Goal: Use online tool/utility: Use online tool/utility

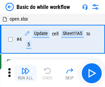
click at [26, 74] on img "button" at bounding box center [25, 71] width 8 height 8
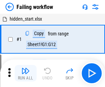
click at [26, 74] on img "button" at bounding box center [25, 71] width 8 height 8
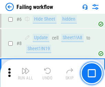
scroll to position [146, 0]
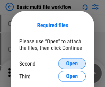
click at [72, 64] on span "Open" at bounding box center [72, 64] width 12 height 6
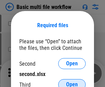
click at [72, 82] on span "Open" at bounding box center [72, 85] width 12 height 6
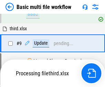
scroll to position [191, 0]
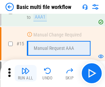
click at [26, 74] on img "button" at bounding box center [25, 71] width 8 height 8
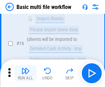
click at [26, 74] on img "button" at bounding box center [25, 71] width 8 height 8
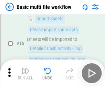
scroll to position [460, 0]
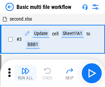
click at [26, 74] on img "button" at bounding box center [25, 71] width 8 height 8
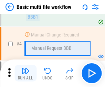
click at [26, 74] on img "button" at bounding box center [25, 71] width 8 height 8
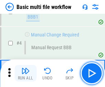
click at [26, 74] on img "button" at bounding box center [25, 71] width 8 height 8
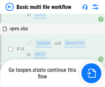
scroll to position [411, 0]
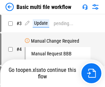
scroll to position [28, 0]
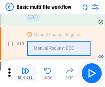
click at [26, 74] on img "button" at bounding box center [25, 71] width 8 height 8
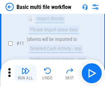
click at [26, 74] on img "button" at bounding box center [25, 71] width 8 height 8
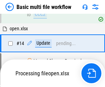
scroll to position [361, 0]
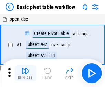
click at [26, 74] on img "button" at bounding box center [25, 71] width 8 height 8
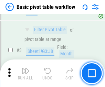
scroll to position [165, 0]
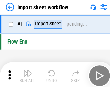
click at [26, 74] on img "button" at bounding box center [27, 71] width 8 height 8
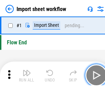
scroll to position [2, 0]
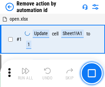
scroll to position [26, 0]
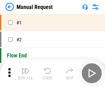
click at [26, 74] on img "button" at bounding box center [25, 71] width 8 height 8
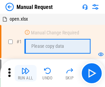
click at [26, 74] on img "button" at bounding box center [25, 71] width 8 height 8
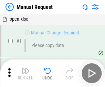
scroll to position [23, 0]
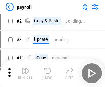
click at [26, 74] on img "button" at bounding box center [25, 71] width 8 height 8
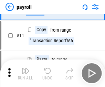
scroll to position [50, 0]
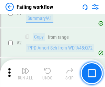
scroll to position [112, 0]
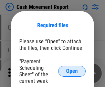
click at [72, 71] on span "Open" at bounding box center [72, 72] width 12 height 6
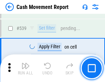
scroll to position [3065, 0]
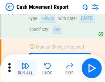
click at [26, 68] on img "button" at bounding box center [25, 66] width 8 height 8
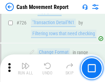
scroll to position [3602, 0]
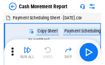
scroll to position [12, 0]
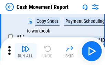
click at [26, 51] on img "button" at bounding box center [25, 49] width 8 height 8
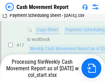
scroll to position [108, 0]
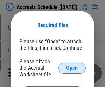
click at [72, 68] on span "Open" at bounding box center [72, 69] width 12 height 6
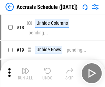
scroll to position [66, 0]
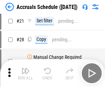
click at [26, 74] on img "button" at bounding box center [25, 71] width 8 height 8
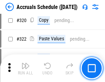
scroll to position [1284, 0]
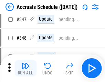
click at [26, 68] on img "button" at bounding box center [25, 66] width 8 height 8
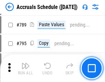
scroll to position [2901, 0]
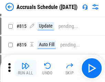
click at [26, 68] on img "button" at bounding box center [25, 66] width 8 height 8
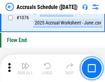
scroll to position [4136, 0]
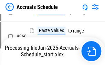
scroll to position [3341, 0]
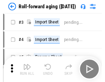
scroll to position [1, 0]
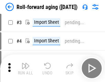
click at [26, 68] on img "button" at bounding box center [25, 66] width 8 height 8
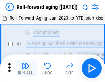
click at [26, 68] on img "button" at bounding box center [25, 66] width 8 height 8
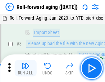
scroll to position [45, 0]
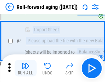
click at [26, 68] on img "button" at bounding box center [25, 66] width 8 height 8
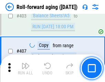
scroll to position [2394, 0]
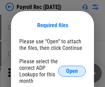
click at [72, 71] on span "Open" at bounding box center [72, 72] width 12 height 6
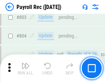
scroll to position [4387, 0]
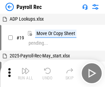
click at [26, 74] on img "button" at bounding box center [25, 71] width 8 height 8
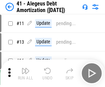
click at [26, 74] on img "button" at bounding box center [25, 71] width 8 height 8
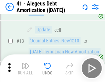
scroll to position [85, 0]
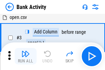
click at [26, 56] on img "button" at bounding box center [25, 54] width 8 height 8
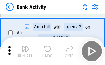
scroll to position [37, 0]
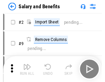
scroll to position [9, 0]
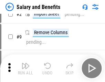
click at [26, 68] on img "button" at bounding box center [25, 66] width 8 height 8
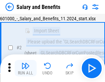
click at [26, 68] on img "button" at bounding box center [25, 66] width 8 height 8
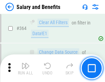
scroll to position [3252, 0]
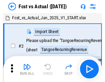
scroll to position [9, 0]
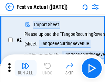
click at [26, 68] on img "button" at bounding box center [25, 66] width 8 height 8
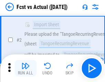
click at [26, 68] on img "button" at bounding box center [25, 66] width 8 height 8
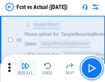
scroll to position [65, 0]
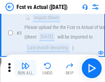
click at [26, 68] on img "button" at bounding box center [25, 66] width 8 height 8
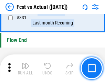
scroll to position [3305, 0]
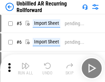
click at [26, 68] on img "button" at bounding box center [25, 66] width 8 height 8
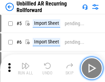
scroll to position [15, 0]
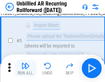
click at [26, 68] on img "button" at bounding box center [25, 66] width 8 height 8
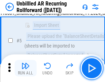
scroll to position [65, 0]
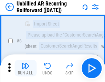
click at [26, 68] on img "button" at bounding box center [25, 66] width 8 height 8
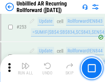
scroll to position [2345, 0]
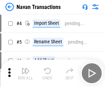
click at [26, 68] on img "button" at bounding box center [25, 71] width 8 height 8
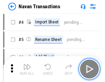
scroll to position [11, 0]
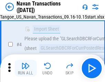
click at [26, 68] on img "button" at bounding box center [25, 66] width 8 height 8
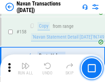
scroll to position [2239, 0]
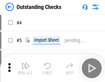
click at [26, 68] on img "button" at bounding box center [25, 66] width 8 height 8
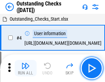
scroll to position [29, 0]
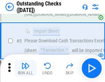
click at [26, 68] on img "button" at bounding box center [25, 66] width 8 height 8
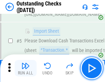
scroll to position [72, 0]
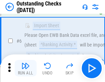
click at [26, 68] on img "button" at bounding box center [25, 66] width 8 height 8
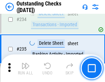
scroll to position [2097, 0]
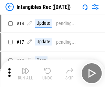
click at [26, 74] on img "button" at bounding box center [25, 71] width 8 height 8
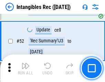
scroll to position [269, 0]
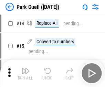
click at [26, 68] on img "button" at bounding box center [25, 71] width 8 height 8
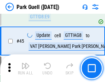
scroll to position [864, 0]
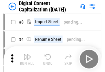
scroll to position [20, 0]
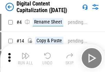
click at [26, 58] on img "button" at bounding box center [25, 55] width 8 height 8
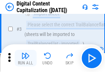
click at [26, 58] on img "button" at bounding box center [25, 55] width 8 height 8
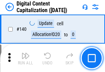
scroll to position [732, 0]
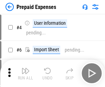
click at [26, 68] on img "button" at bounding box center [25, 71] width 8 height 8
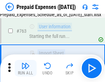
click at [26, 68] on img "button" at bounding box center [25, 66] width 8 height 8
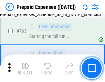
scroll to position [1955, 0]
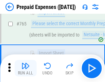
click at [26, 68] on img "button" at bounding box center [25, 66] width 8 height 8
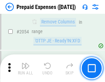
scroll to position [7218, 0]
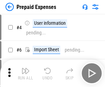
click at [26, 74] on img "button" at bounding box center [25, 71] width 8 height 8
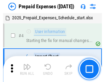
scroll to position [30, 0]
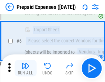
click at [26, 68] on img "button" at bounding box center [25, 66] width 8 height 8
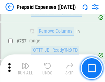
scroll to position [2460, 0]
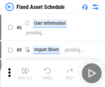
click at [26, 74] on img "button" at bounding box center [25, 71] width 8 height 8
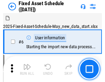
scroll to position [37, 0]
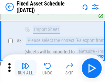
click at [26, 68] on img "button" at bounding box center [25, 66] width 8 height 8
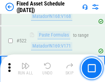
scroll to position [2400, 0]
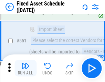
click at [26, 68] on img "button" at bounding box center [25, 66] width 8 height 8
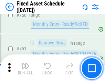
scroll to position [3366, 0]
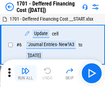
click at [26, 74] on img "button" at bounding box center [25, 71] width 8 height 8
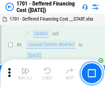
scroll to position [83, 0]
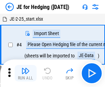
click at [26, 68] on img "button" at bounding box center [25, 71] width 8 height 8
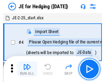
scroll to position [1, 0]
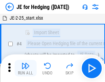
click at [26, 68] on img "button" at bounding box center [25, 66] width 8 height 8
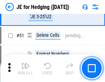
scroll to position [447, 0]
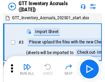
scroll to position [1, 0]
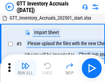
click at [26, 68] on img "button" at bounding box center [25, 66] width 8 height 8
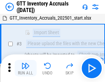
click at [26, 68] on img "button" at bounding box center [25, 66] width 8 height 8
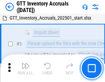
scroll to position [45, 0]
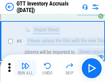
click at [26, 68] on img "button" at bounding box center [25, 66] width 8 height 8
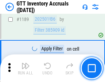
scroll to position [5639, 0]
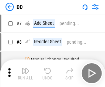
click at [26, 74] on img "button" at bounding box center [25, 71] width 8 height 8
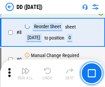
scroll to position [67, 0]
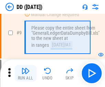
click at [26, 74] on img "button" at bounding box center [25, 71] width 8 height 8
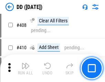
scroll to position [3089, 0]
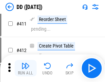
click at [26, 68] on img "button" at bounding box center [25, 66] width 8 height 8
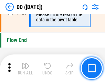
scroll to position [3305, 0]
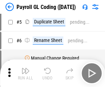
click at [26, 74] on img "button" at bounding box center [25, 71] width 8 height 8
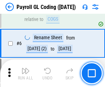
scroll to position [83, 0]
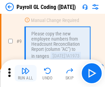
click at [26, 74] on img "button" at bounding box center [25, 71] width 8 height 8
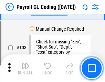
scroll to position [1620, 0]
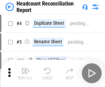
click at [26, 74] on img "button" at bounding box center [25, 71] width 8 height 8
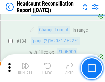
scroll to position [830, 0]
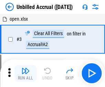
click at [26, 74] on img "button" at bounding box center [25, 71] width 8 height 8
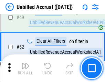
scroll to position [626, 0]
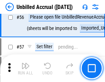
click at [26, 68] on img "button" at bounding box center [25, 66] width 8 height 8
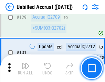
scroll to position [2057, 0]
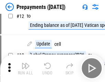
scroll to position [43, 0]
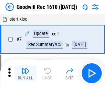
click at [26, 74] on img "button" at bounding box center [25, 71] width 8 height 8
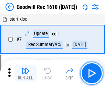
scroll to position [118, 0]
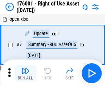
click at [26, 74] on img "button" at bounding box center [25, 71] width 8 height 8
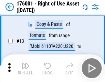
scroll to position [45, 0]
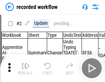
click at [26, 68] on img "button" at bounding box center [25, 66] width 8 height 8
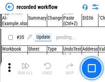
scroll to position [2158, 0]
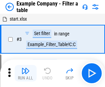
click at [26, 74] on img "button" at bounding box center [25, 71] width 8 height 8
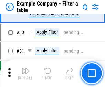
scroll to position [632, 0]
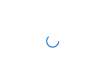
scroll to position [11, 0]
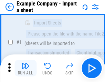
click at [26, 68] on img "button" at bounding box center [25, 66] width 8 height 8
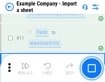
scroll to position [153, 0]
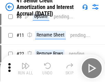
click at [26, 68] on img "button" at bounding box center [25, 66] width 8 height 8
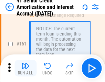
click at [26, 68] on img "button" at bounding box center [25, 66] width 8 height 8
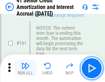
scroll to position [739, 0]
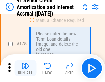
click at [26, 68] on img "button" at bounding box center [25, 66] width 8 height 8
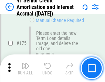
scroll to position [809, 0]
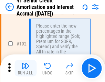
click at [26, 68] on img "button" at bounding box center [25, 66] width 8 height 8
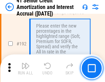
scroll to position [881, 0]
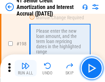
click at [26, 68] on img "button" at bounding box center [25, 66] width 8 height 8
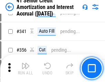
scroll to position [1764, 0]
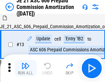
click at [26, 68] on img "button" at bounding box center [25, 66] width 8 height 8
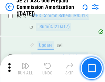
scroll to position [1289, 0]
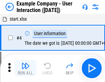
click at [26, 68] on img "button" at bounding box center [25, 66] width 8 height 8
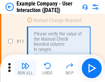
click at [26, 68] on img "button" at bounding box center [25, 66] width 8 height 8
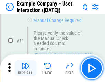
scroll to position [149, 0]
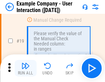
click at [26, 68] on img "button" at bounding box center [25, 66] width 8 height 8
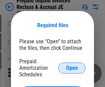
click at [72, 68] on span "Open" at bounding box center [72, 69] width 12 height 6
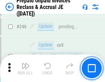
scroll to position [932, 0]
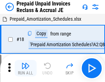
click at [26, 68] on img "button" at bounding box center [25, 66] width 8 height 8
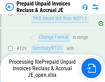
scroll to position [501, 0]
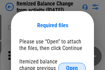
click at [72, 66] on span "Open" at bounding box center [72, 69] width 12 height 6
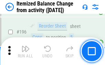
scroll to position [1329, 0]
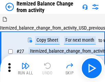
scroll to position [11, 0]
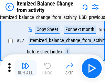
click at [26, 68] on img "button" at bounding box center [25, 66] width 8 height 8
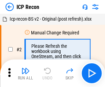
scroll to position [3, 0]
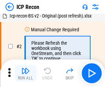
click at [26, 74] on img "button" at bounding box center [25, 71] width 8 height 8
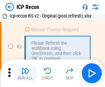
click at [26, 74] on img "button" at bounding box center [25, 71] width 8 height 8
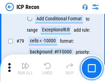
scroll to position [677, 0]
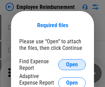
click at [72, 65] on span "Open" at bounding box center [72, 65] width 12 height 6
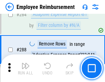
scroll to position [1877, 0]
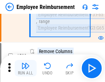
click at [26, 68] on img "button" at bounding box center [25, 66] width 8 height 8
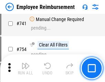
scroll to position [4844, 0]
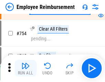
click at [26, 68] on img "button" at bounding box center [25, 66] width 8 height 8
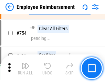
click at [26, 68] on img "button" at bounding box center [25, 66] width 8 height 8
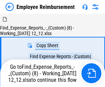
scroll to position [23, 0]
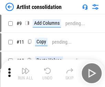
click at [26, 74] on img "button" at bounding box center [25, 71] width 8 height 8
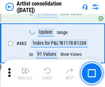
scroll to position [3023, 0]
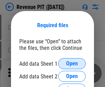
click at [72, 64] on span "Open" at bounding box center [72, 64] width 12 height 6
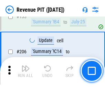
scroll to position [702, 0]
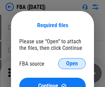
click at [72, 64] on span "Open" at bounding box center [72, 64] width 12 height 6
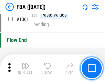
scroll to position [7416, 0]
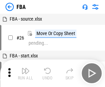
scroll to position [7, 0]
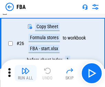
click at [26, 74] on img "button" at bounding box center [25, 71] width 8 height 8
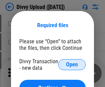
click at [72, 65] on span "Open" at bounding box center [72, 65] width 12 height 6
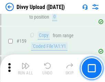
scroll to position [715, 0]
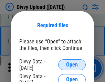
click at [72, 65] on span "Open" at bounding box center [72, 65] width 12 height 6
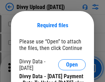
scroll to position [1173, 0]
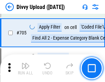
scroll to position [4724, 0]
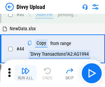
click at [26, 74] on img "button" at bounding box center [25, 71] width 8 height 8
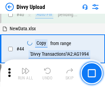
scroll to position [76, 0]
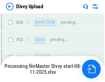
scroll to position [715, 0]
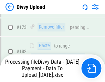
scroll to position [773, 0]
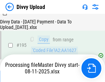
scroll to position [965, 0]
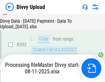
scroll to position [1117, 0]
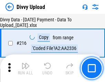
scroll to position [1422, 0]
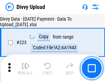
scroll to position [1574, 0]
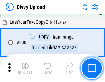
scroll to position [1714, 0]
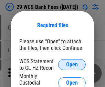
click at [72, 65] on span "Open" at bounding box center [72, 65] width 12 height 6
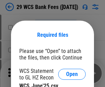
scroll to position [10, 0]
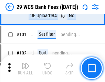
scroll to position [673, 0]
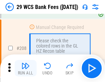
click at [26, 68] on img "button" at bounding box center [25, 66] width 8 height 8
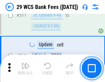
scroll to position [3474, 0]
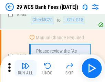
click at [26, 68] on img "button" at bounding box center [25, 66] width 8 height 8
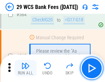
scroll to position [3734, 0]
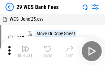
scroll to position [12, 0]
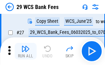
click at [26, 51] on img "button" at bounding box center [25, 49] width 8 height 8
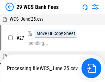
scroll to position [4, 0]
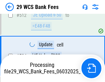
scroll to position [3686, 0]
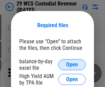
click at [72, 65] on span "Open" at bounding box center [72, 65] width 12 height 6
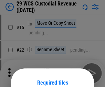
scroll to position [58, 0]
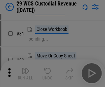
scroll to position [148, 0]
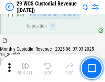
scroll to position [721, 0]
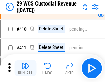
click at [26, 68] on img "button" at bounding box center [25, 66] width 8 height 8
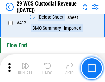
scroll to position [3298, 0]
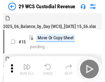
scroll to position [17, 0]
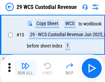
click at [26, 68] on img "button" at bounding box center [25, 66] width 8 height 8
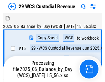
scroll to position [17, 0]
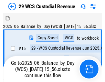
scroll to position [13, 0]
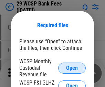
click at [72, 68] on span "Open" at bounding box center [72, 69] width 12 height 6
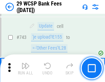
scroll to position [3480, 0]
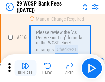
click at [26, 68] on img "button" at bounding box center [25, 66] width 8 height 8
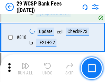
scroll to position [4189, 0]
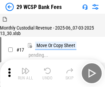
click at [26, 68] on img "button" at bounding box center [25, 71] width 8 height 8
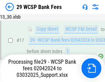
scroll to position [121, 0]
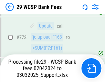
scroll to position [4040, 0]
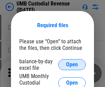
click at [72, 65] on span "Open" at bounding box center [72, 65] width 12 height 6
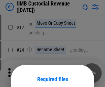
scroll to position [54, 0]
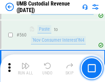
scroll to position [3164, 0]
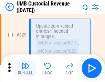
click at [26, 68] on img "button" at bounding box center [25, 66] width 8 height 8
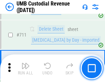
scroll to position [4203, 0]
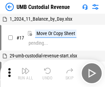
scroll to position [5, 0]
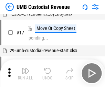
click at [26, 74] on img "button" at bounding box center [25, 71] width 8 height 8
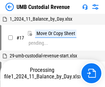
scroll to position [5, 0]
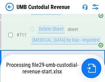
scroll to position [4187, 0]
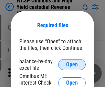
click at [72, 65] on span "Open" at bounding box center [72, 65] width 12 height 6
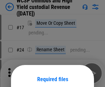
scroll to position [54, 0]
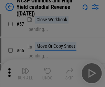
scroll to position [301, 0]
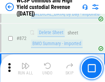
scroll to position [5844, 0]
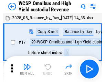
scroll to position [4, 0]
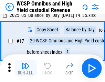
click at [26, 68] on img "button" at bounding box center [25, 66] width 8 height 8
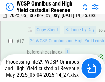
scroll to position [144, 0]
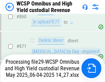
scroll to position [5828, 0]
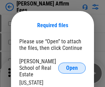
click at [72, 66] on span "Open" at bounding box center [72, 69] width 12 height 6
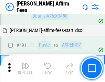
scroll to position [1878, 0]
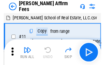
scroll to position [7, 0]
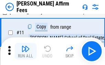
click at [26, 51] on img "button" at bounding box center [25, 49] width 8 height 8
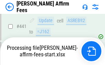
scroll to position [1811, 0]
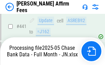
scroll to position [1811, 0]
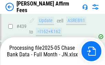
scroll to position [1811, 0]
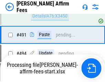
scroll to position [1878, 0]
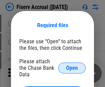
click at [72, 66] on span "Open" at bounding box center [72, 69] width 12 height 6
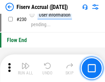
scroll to position [2188, 0]
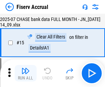
click at [26, 74] on img "button" at bounding box center [25, 71] width 8 height 8
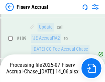
scroll to position [1775, 0]
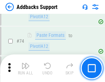
scroll to position [503, 0]
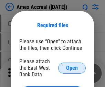
click at [72, 68] on span "Open" at bounding box center [72, 69] width 12 height 6
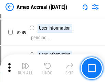
scroll to position [1891, 0]
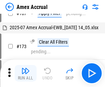
click at [26, 74] on img "button" at bounding box center [25, 71] width 8 height 8
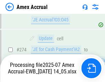
scroll to position [2058, 0]
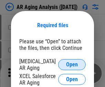
click at [72, 64] on span "Open" at bounding box center [72, 65] width 12 height 6
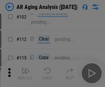
scroll to position [95, 0]
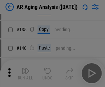
scroll to position [208, 0]
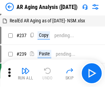
scroll to position [7, 0]
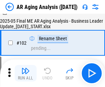
click at [26, 74] on img "button" at bounding box center [25, 71] width 8 height 8
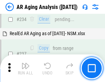
scroll to position [1070, 0]
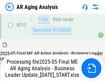
scroll to position [1038, 0]
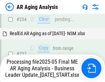
scroll to position [1091, 0]
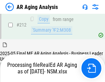
scroll to position [1033, 0]
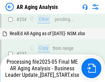
scroll to position [1062, 0]
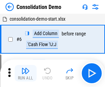
click at [26, 74] on img "button" at bounding box center [25, 71] width 8 height 8
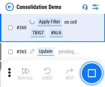
scroll to position [2314, 0]
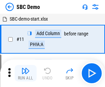
click at [26, 74] on img "button" at bounding box center [25, 71] width 8 height 8
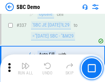
scroll to position [1816, 0]
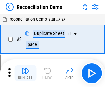
click at [26, 74] on img "button" at bounding box center [25, 71] width 8 height 8
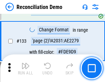
scroll to position [820, 0]
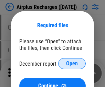
click at [72, 64] on span "Open" at bounding box center [72, 64] width 12 height 6
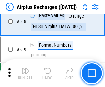
scroll to position [2971, 0]
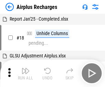
click at [26, 74] on img "button" at bounding box center [25, 71] width 8 height 8
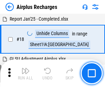
scroll to position [30, 0]
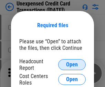
click at [72, 65] on span "Open" at bounding box center [72, 65] width 12 height 6
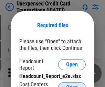
click at [72, 85] on span "Open" at bounding box center [72, 88] width 12 height 6
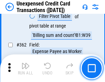
scroll to position [1776, 0]
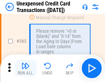
click at [26, 68] on img "button" at bounding box center [25, 66] width 8 height 8
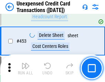
scroll to position [2355, 0]
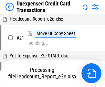
scroll to position [11, 0]
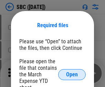
click at [72, 75] on span "Open" at bounding box center [72, 75] width 12 height 6
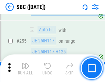
scroll to position [1349, 0]
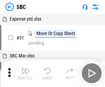
scroll to position [7, 0]
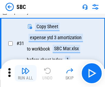
click at [26, 74] on img "button" at bounding box center [25, 71] width 8 height 8
